Goal: Task Accomplishment & Management: Complete application form

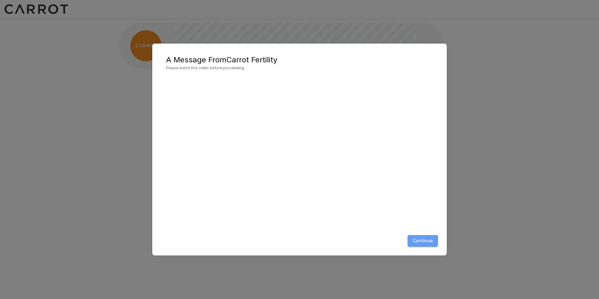
click at [423, 241] on button "Continue" at bounding box center [422, 241] width 30 height 12
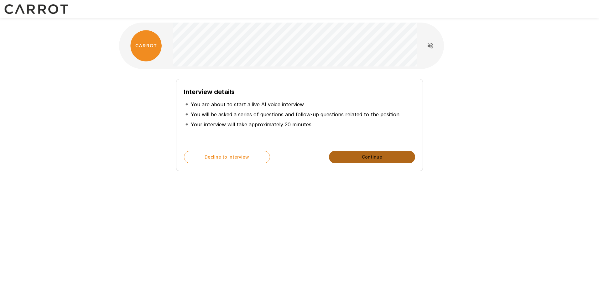
click at [385, 154] on button "Continue" at bounding box center [372, 157] width 86 height 13
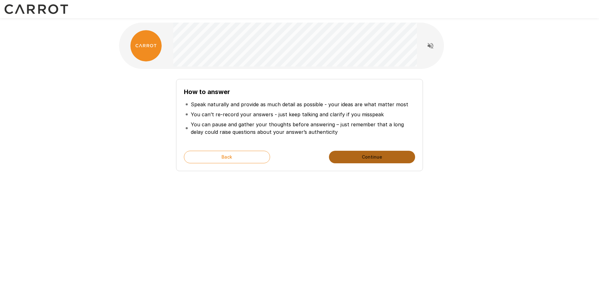
click at [385, 154] on button "Continue" at bounding box center [372, 157] width 86 height 13
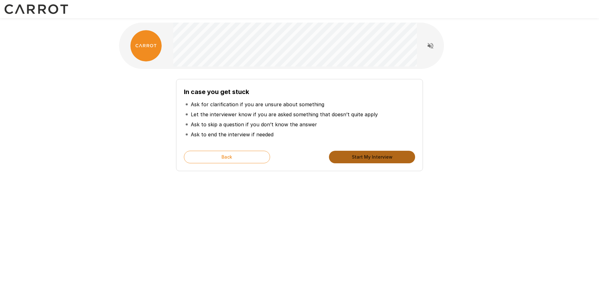
click at [385, 154] on button "Start My Interview" at bounding box center [372, 157] width 86 height 13
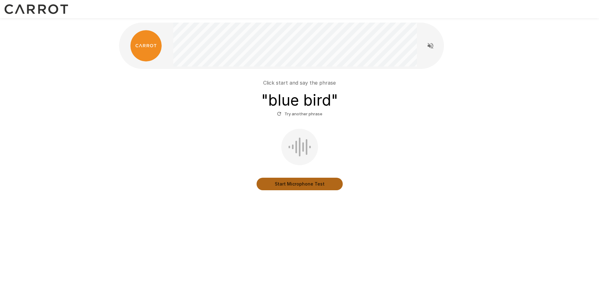
click at [318, 183] on button "Start Microphone Test" at bounding box center [299, 184] width 86 height 13
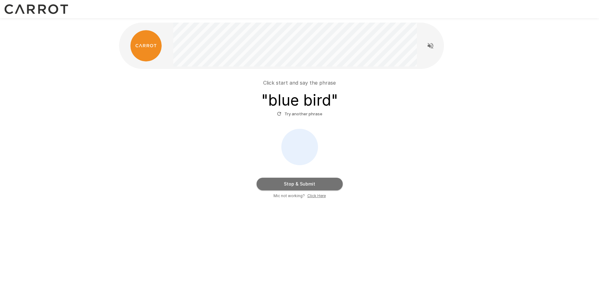
click at [318, 183] on button "Stop & Submit" at bounding box center [299, 184] width 86 height 13
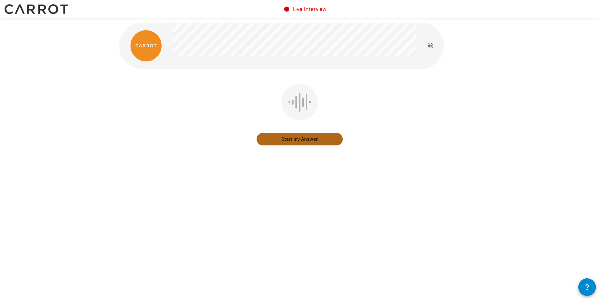
click at [307, 140] on button "Start my Answer" at bounding box center [299, 139] width 86 height 13
click at [307, 140] on button "Stop & Submit" at bounding box center [299, 139] width 86 height 13
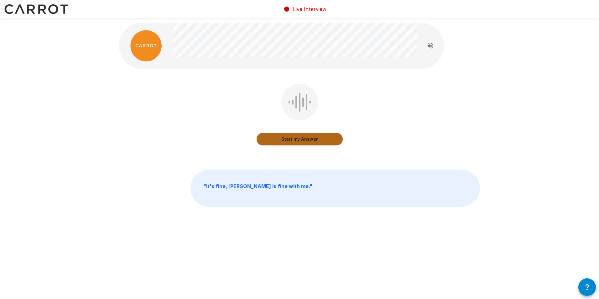
click at [307, 140] on button "Start my Answer" at bounding box center [299, 139] width 86 height 13
click at [307, 140] on button "Stop & Submit" at bounding box center [299, 139] width 86 height 13
click at [307, 140] on button "Start my Answer" at bounding box center [299, 139] width 86 height 13
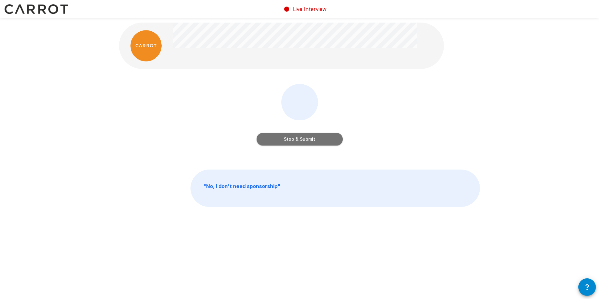
click at [307, 140] on button "Stop & Submit" at bounding box center [299, 139] width 86 height 13
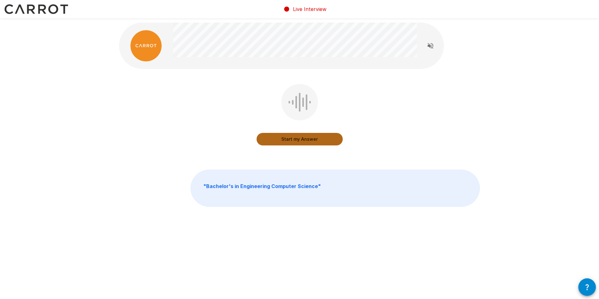
click at [302, 143] on button "Start my Answer" at bounding box center [299, 139] width 86 height 13
click at [302, 143] on button "Stop & Submit" at bounding box center [299, 139] width 86 height 13
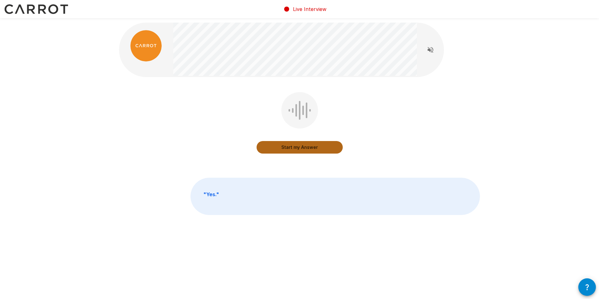
click at [283, 144] on button "Start my Answer" at bounding box center [299, 147] width 86 height 13
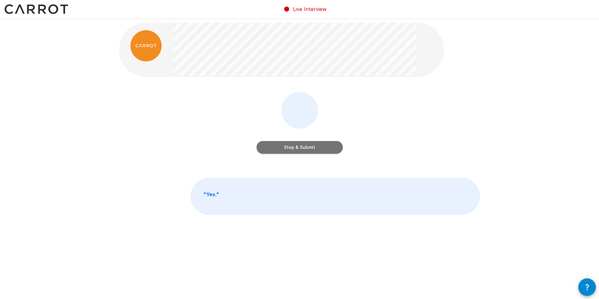
click at [283, 144] on button "Stop & Submit" at bounding box center [299, 147] width 86 height 13
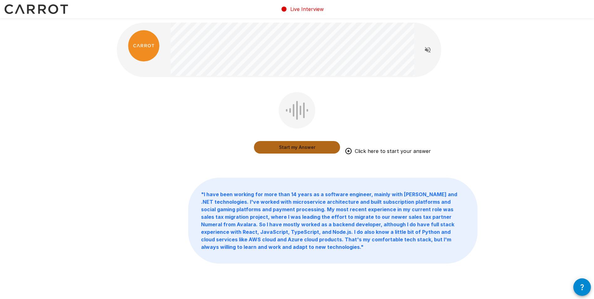
click at [303, 146] on button "Start my Answer" at bounding box center [297, 147] width 86 height 13
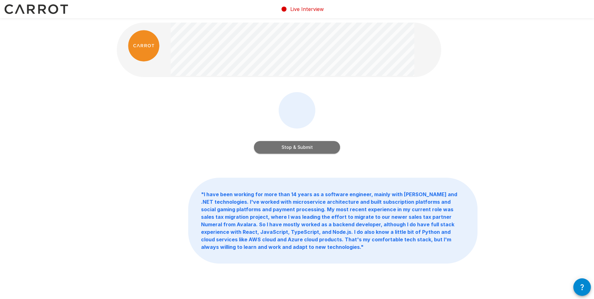
click at [310, 147] on button "Stop & Submit" at bounding box center [297, 147] width 86 height 13
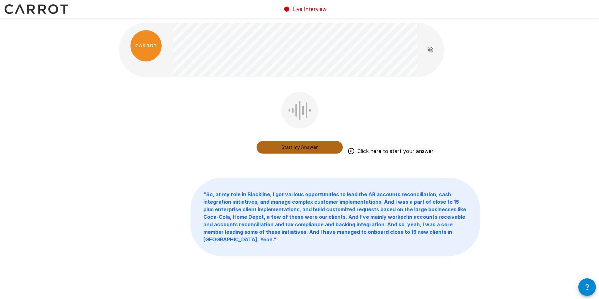
click at [296, 148] on button "Start my Answer" at bounding box center [299, 147] width 86 height 13
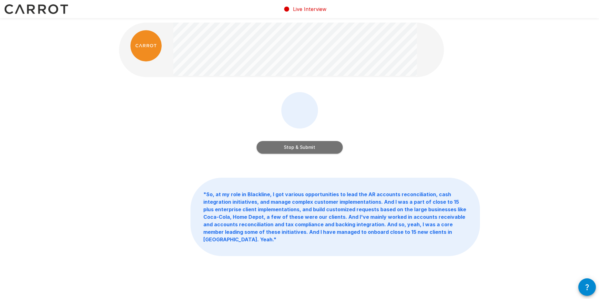
click at [286, 142] on button "Stop & Submit" at bounding box center [299, 147] width 86 height 13
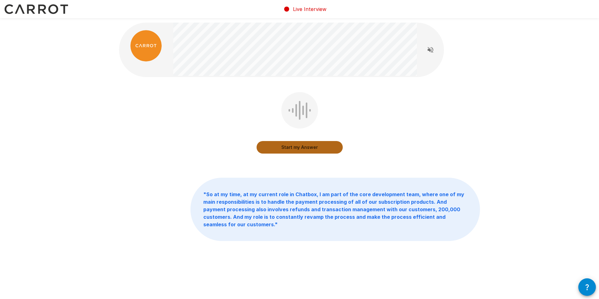
click at [286, 142] on button "Start my Answer" at bounding box center [299, 147] width 86 height 13
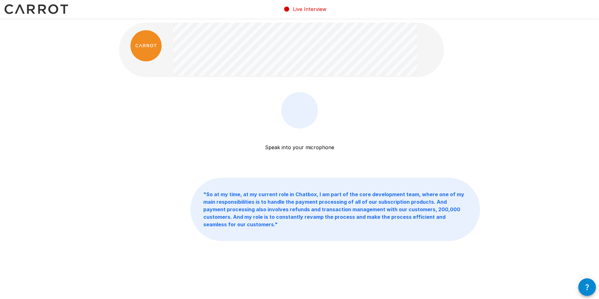
click at [300, 120] on div at bounding box center [299, 110] width 37 height 36
click at [313, 148] on button "Stop & Submit" at bounding box center [299, 147] width 86 height 13
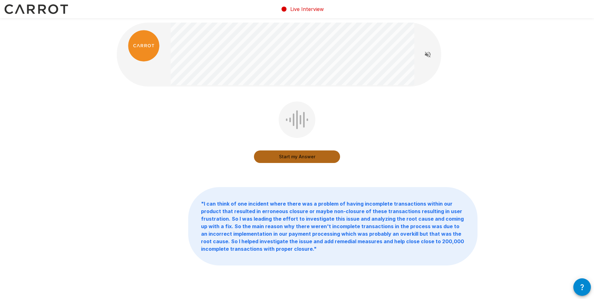
click at [317, 158] on button "Start my Answer" at bounding box center [297, 156] width 86 height 13
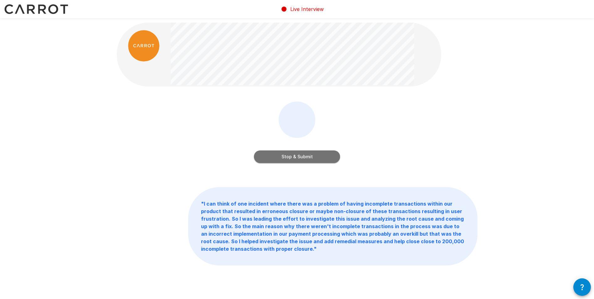
click at [317, 158] on button "Stop & Submit" at bounding box center [297, 156] width 86 height 13
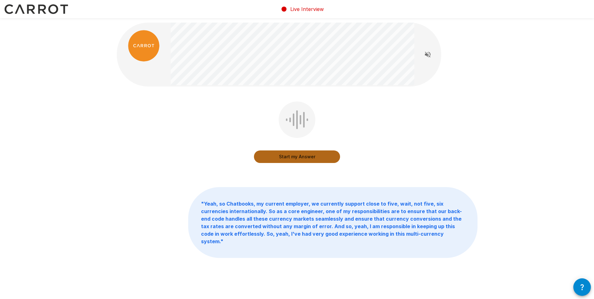
click at [314, 160] on button "Start my Answer" at bounding box center [297, 156] width 86 height 13
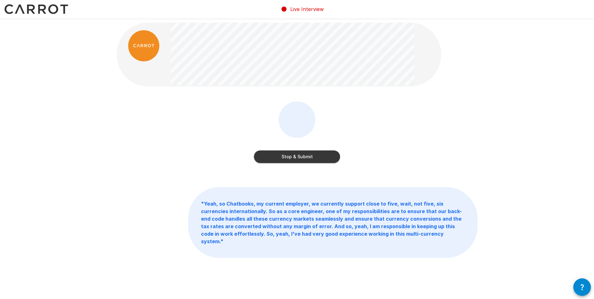
click at [314, 160] on button "Stop & Submit" at bounding box center [297, 156] width 86 height 13
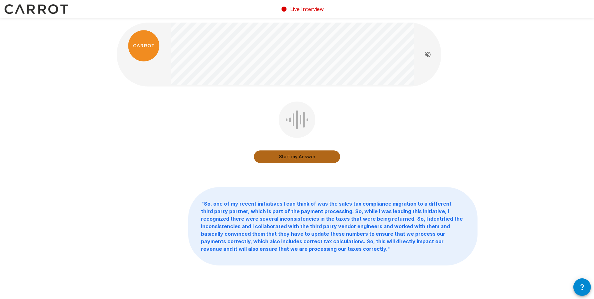
click at [314, 160] on button "Start my Answer" at bounding box center [297, 156] width 86 height 13
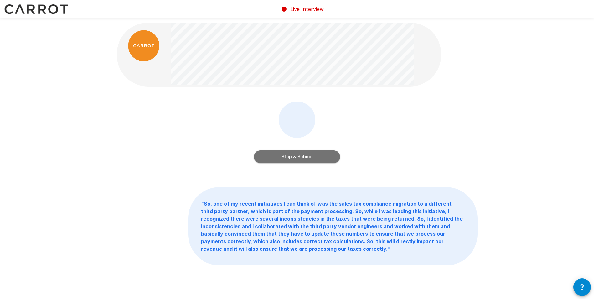
click at [326, 158] on button "Stop & Submit" at bounding box center [297, 156] width 86 height 13
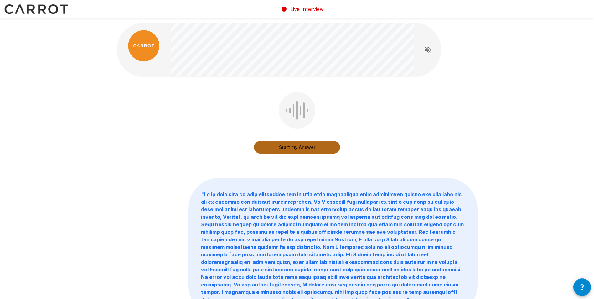
click at [308, 148] on button "Start my Answer" at bounding box center [297, 147] width 86 height 13
click at [308, 148] on button "Stop & Submit" at bounding box center [297, 147] width 86 height 13
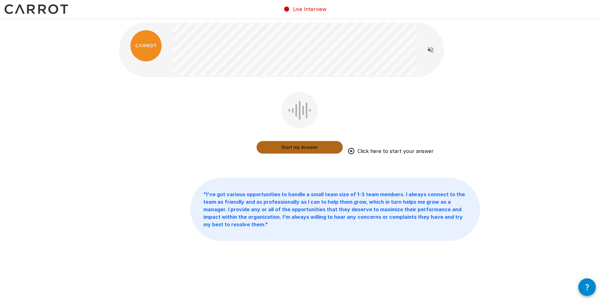
click at [310, 150] on button "Start my Answer" at bounding box center [299, 147] width 86 height 13
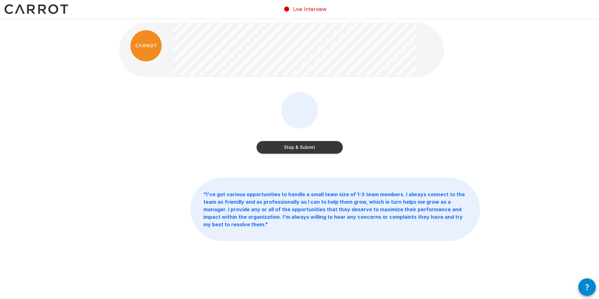
click at [304, 142] on button "Stop & Submit" at bounding box center [299, 147] width 86 height 13
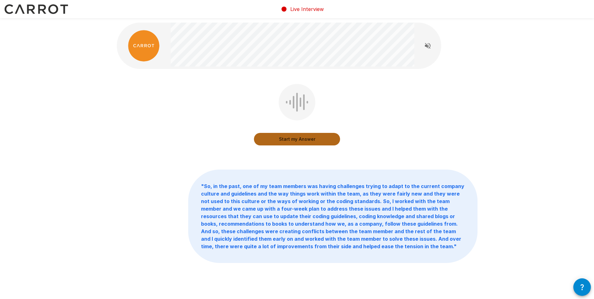
click at [308, 139] on button "Start my Answer" at bounding box center [297, 139] width 86 height 13
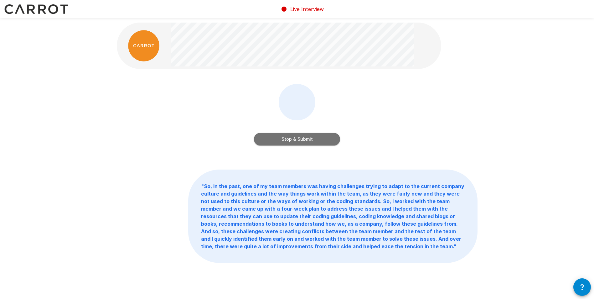
click at [322, 141] on button "Stop & Submit" at bounding box center [297, 139] width 86 height 13
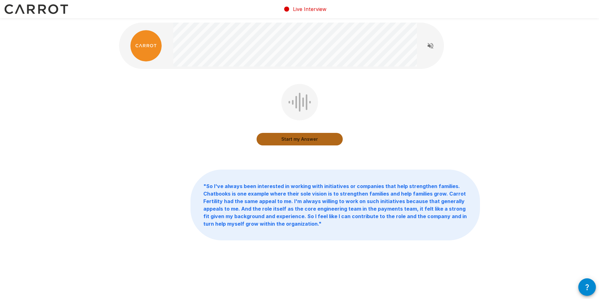
click at [322, 141] on button "Start my Answer" at bounding box center [299, 139] width 86 height 13
click at [310, 145] on button "Stop & Submit" at bounding box center [299, 139] width 86 height 13
